Goal: Communication & Community: Answer question/provide support

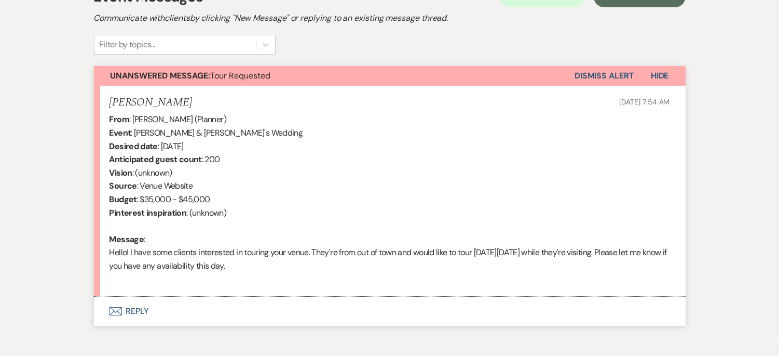
scroll to position [323, 0]
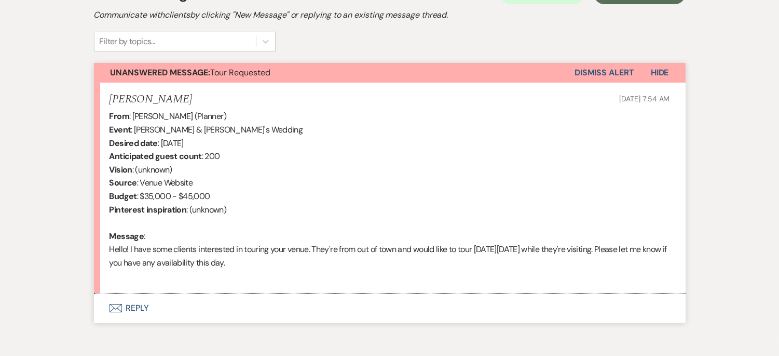
click at [132, 308] on button "Envelope Reply" at bounding box center [390, 307] width 592 height 29
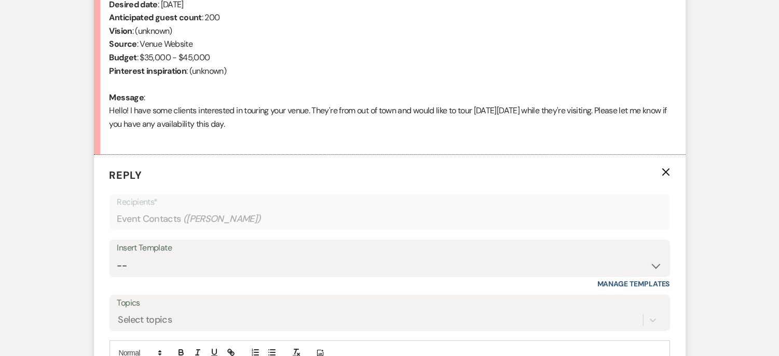
scroll to position [464, 0]
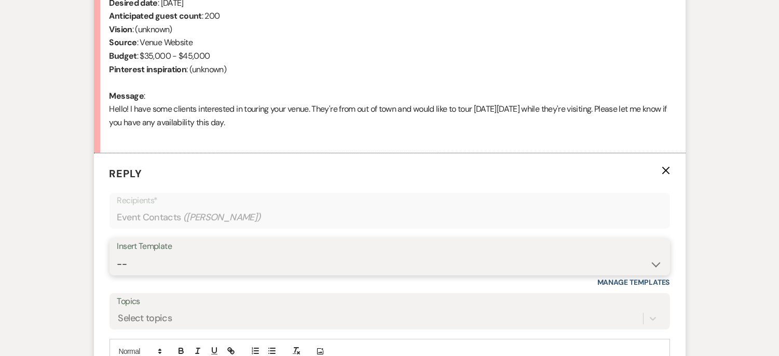
click at [655, 261] on select "-- Weven Planning Portal Introduction (Booked Events) Initial Inquiry Response …" at bounding box center [389, 264] width 545 height 20
click at [117, 254] on select "-- Weven Planning Portal Introduction (Booked Events) Initial Inquiry Response …" at bounding box center [389, 264] width 545 height 20
click at [657, 264] on select "-- Weven Planning Portal Introduction (Booked Events) Initial Inquiry Response …" at bounding box center [389, 264] width 545 height 20
select select "16"
click at [117, 254] on select "-- Weven Planning Portal Introduction (Booked Events) Initial Inquiry Response …" at bounding box center [389, 264] width 545 height 20
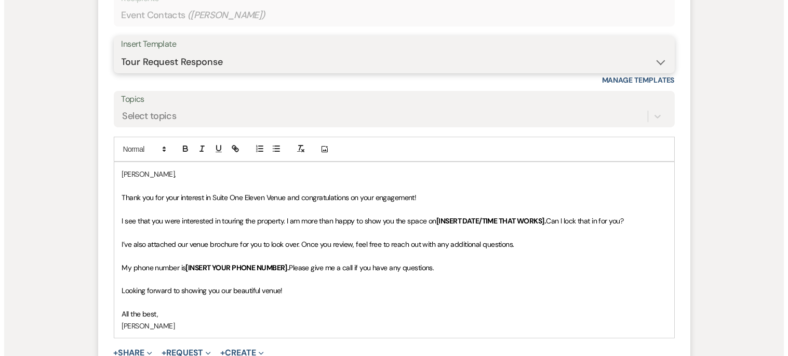
scroll to position [667, 0]
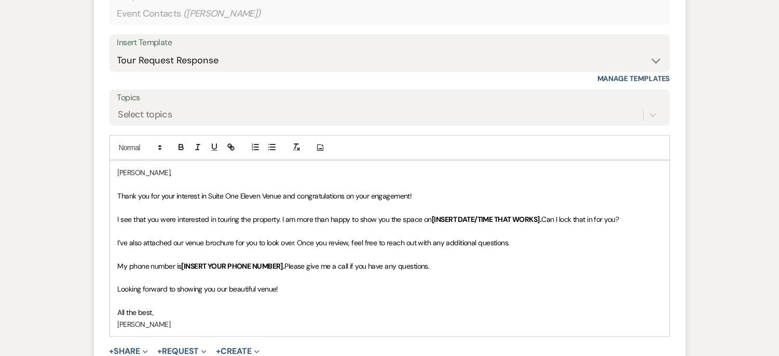
click at [280, 195] on span "Thank you for your interest in Suite One Eleven Venue and congratulations on yo…" at bounding box center [265, 195] width 294 height 9
drag, startPoint x: 284, startPoint y: 198, endPoint x: 461, endPoint y: 195, distance: 177.1
click at [461, 195] on p "Thank you for your interest in Suite One Eleven Venue. and congratulations on y…" at bounding box center [390, 195] width 544 height 11
click at [116, 218] on div "[PERSON_NAME], Thank you for your interest in Suite One Eleven Venue. I see tha…" at bounding box center [390, 247] width 560 height 175
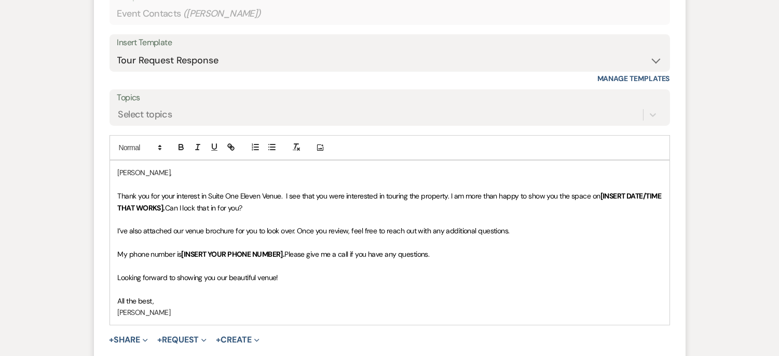
click at [450, 194] on span "Thank you for your interest in Suite One Eleven Venue. I see that you were inte…" at bounding box center [359, 195] width 483 height 9
click at [235, 206] on strong "[INSERT DATE/TIME THAT WORKS]." at bounding box center [180, 207] width 110 height 9
click at [596, 194] on span "Thank you for your interest in Suite One Eleven Venue. I see that you were inte…" at bounding box center [387, 201] width 538 height 21
click at [655, 193] on span "Thank you for your interest in Suite One Eleven Venue. I see that you were inte…" at bounding box center [390, 201] width 544 height 21
click at [656, 196] on span "Thank you for your interest in Suite One Eleven Venue. I see that you were inte…" at bounding box center [390, 201] width 544 height 21
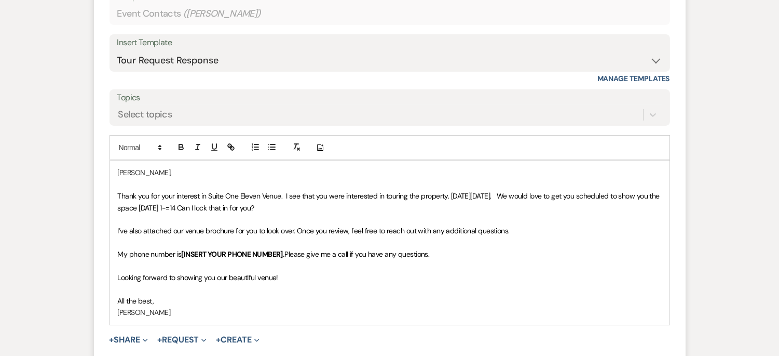
click at [179, 209] on span "Thank you for your interest in Suite One Eleven Venue. I see that you were inte…" at bounding box center [390, 201] width 544 height 21
click at [261, 209] on span "Thank you for your interest in Suite One Eleven Venue. I see that you were inte…" at bounding box center [390, 201] width 544 height 21
click at [296, 231] on span "I’ve also attached our venue brochure for you to look over. Once you review, fe…" at bounding box center [314, 230] width 392 height 9
click at [234, 234] on span "I’ve also attached our venue brochure for you to look over. Once you review, fe…" at bounding box center [314, 230] width 392 height 9
click at [437, 251] on p "My phone number is [INSERT YOUR PHONE NUMBER]. Please give me a call if you hav…" at bounding box center [390, 253] width 544 height 11
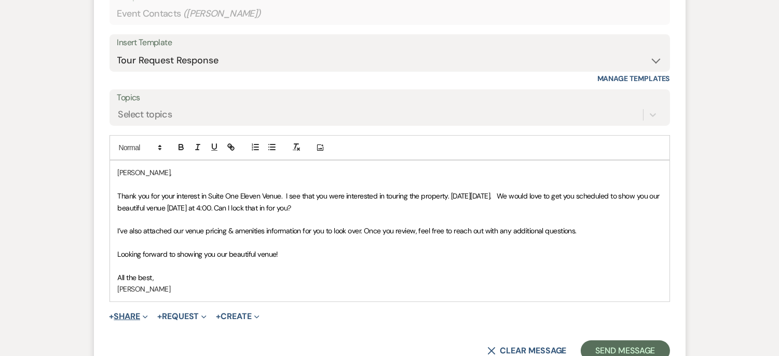
click at [143, 315] on span "Expand" at bounding box center [144, 316] width 8 height 11
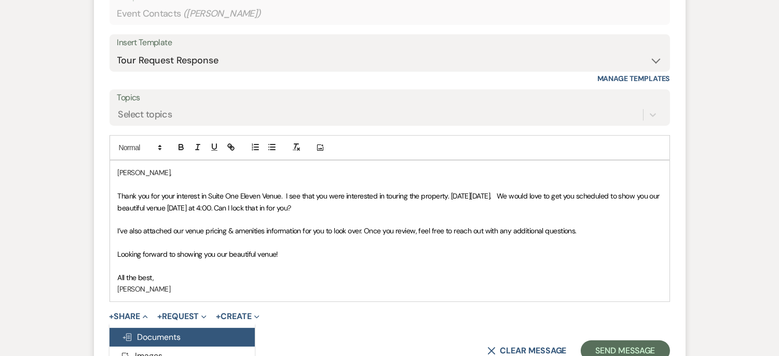
click at [146, 338] on span "Doc Upload Documents" at bounding box center [151, 336] width 59 height 11
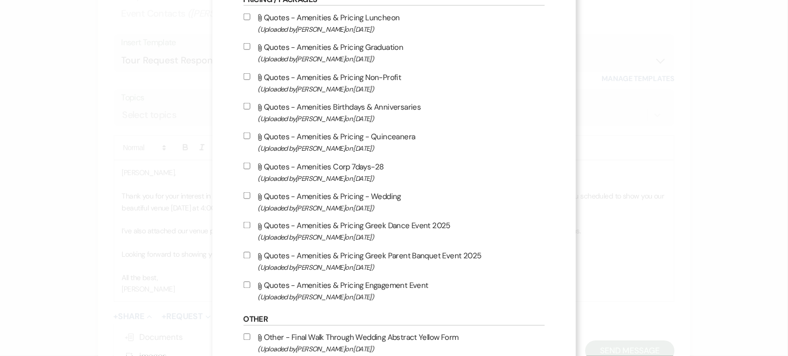
scroll to position [284, 0]
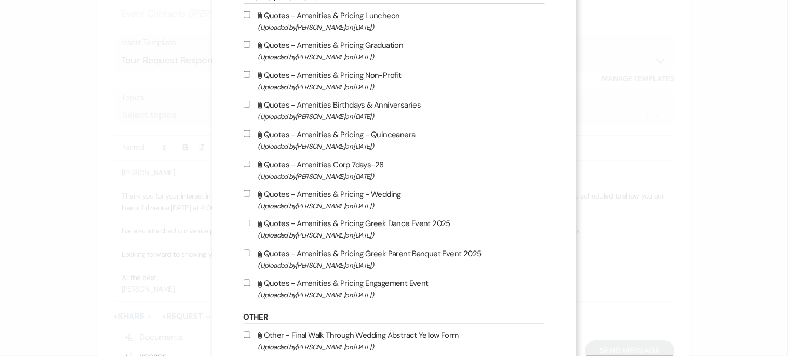
click at [244, 191] on input "Attach File Quotes - Amenities & Pricing - Wedding (Uploaded by [PERSON_NAME] o…" at bounding box center [247, 193] width 7 height 7
checkbox input "true"
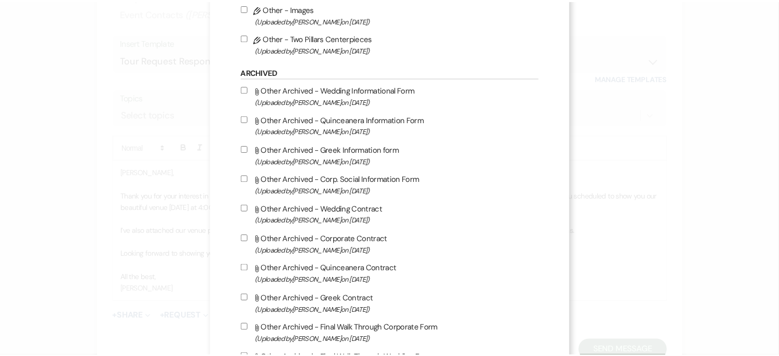
scroll to position [868, 0]
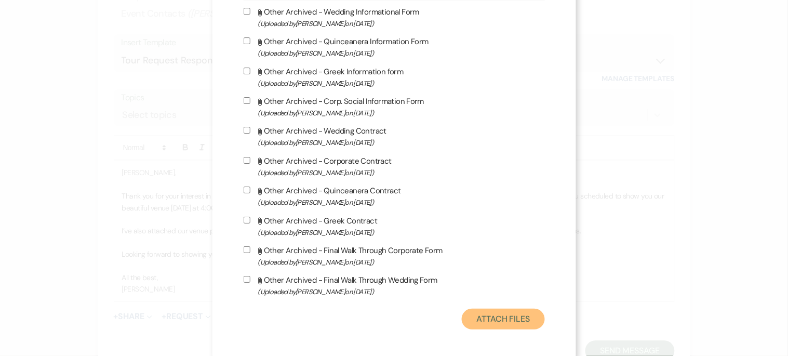
click at [509, 315] on button "Attach Files" at bounding box center [503, 318] width 83 height 21
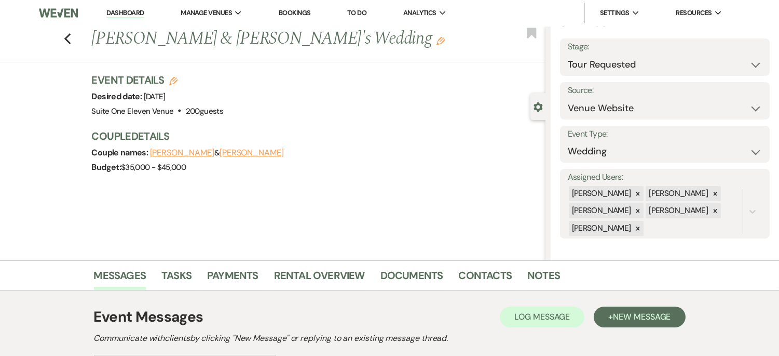
scroll to position [0, 0]
click at [747, 66] on select "Inquiry Follow Up Tour Requested Tour Confirmed Toured Proposal Sent Booked Lost" at bounding box center [665, 65] width 194 height 20
click at [568, 55] on select "Inquiry Follow Up Tour Requested Tour Confirmed Toured Proposal Sent Booked Lost" at bounding box center [665, 65] width 194 height 20
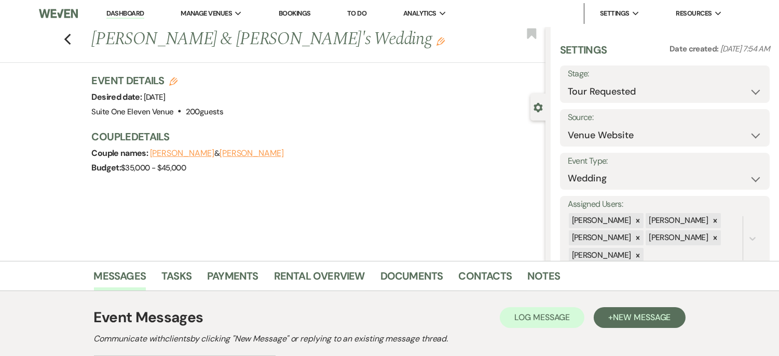
click at [75, 35] on div "Previous [PERSON_NAME] & [PERSON_NAME]'s Wedding Edit Bookmark" at bounding box center [270, 45] width 551 height 36
click at [72, 38] on icon "Previous" at bounding box center [68, 39] width 8 height 12
